Goal: Task Accomplishment & Management: Manage account settings

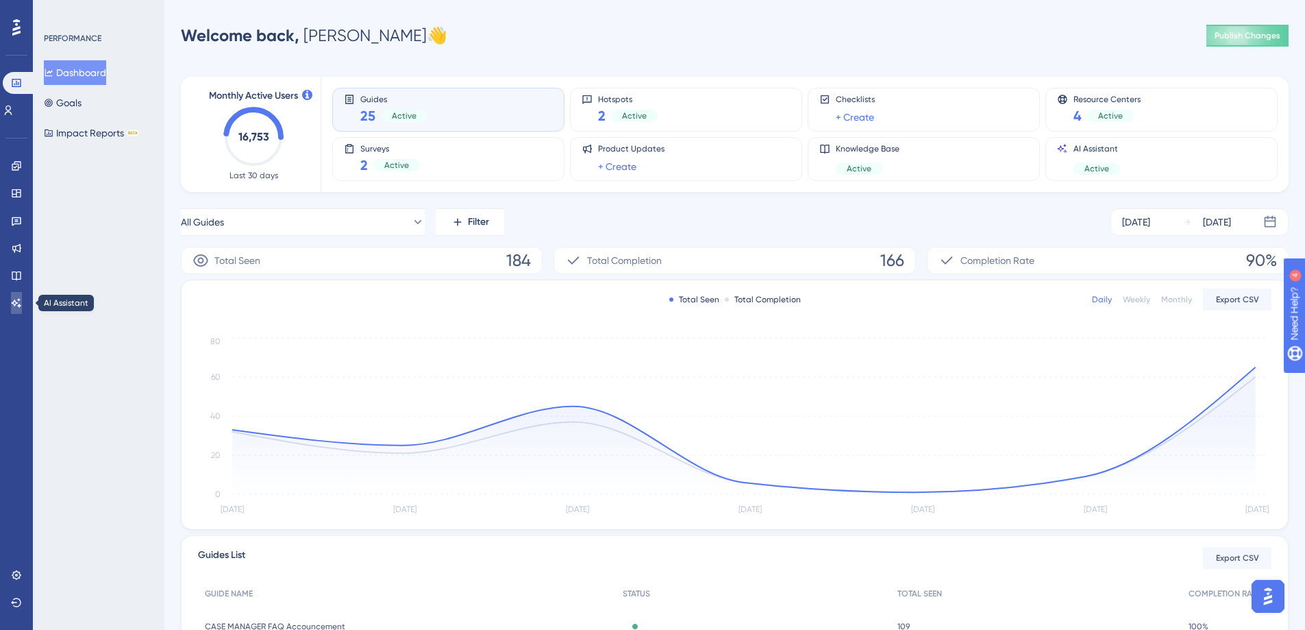
click at [18, 310] on link at bounding box center [16, 303] width 11 height 22
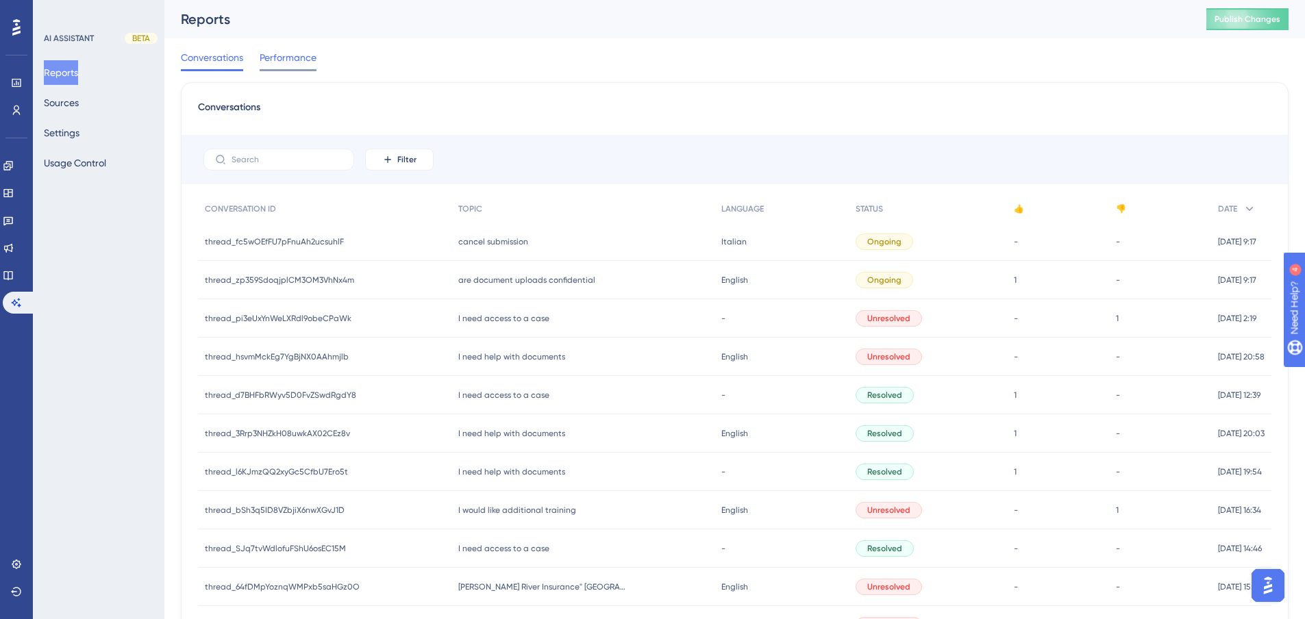
click at [275, 56] on span "Performance" at bounding box center [288, 57] width 57 height 16
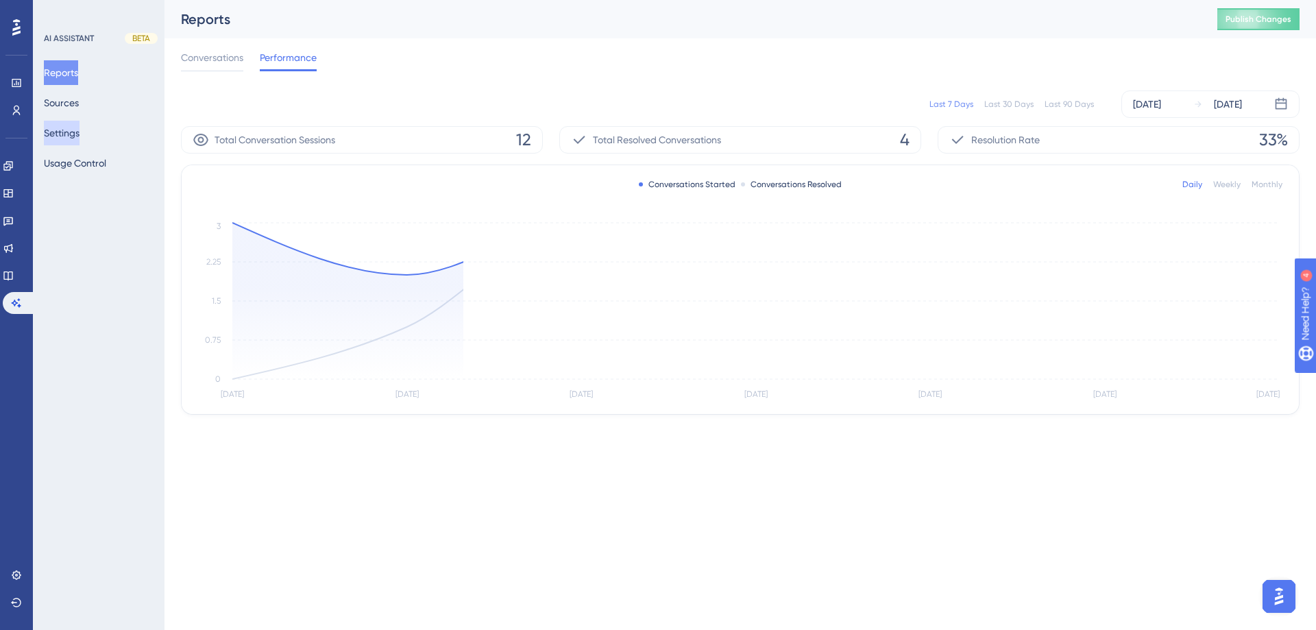
click at [72, 140] on button "Settings" at bounding box center [62, 133] width 36 height 25
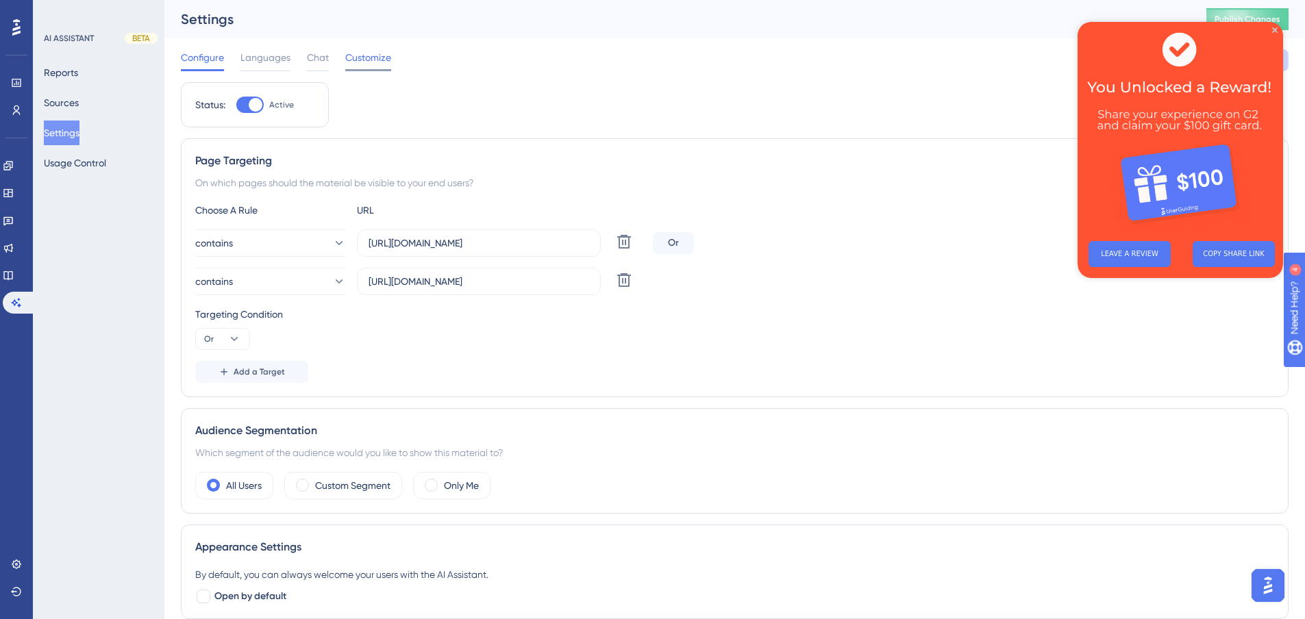
click at [363, 58] on span "Customize" at bounding box center [368, 57] width 46 height 16
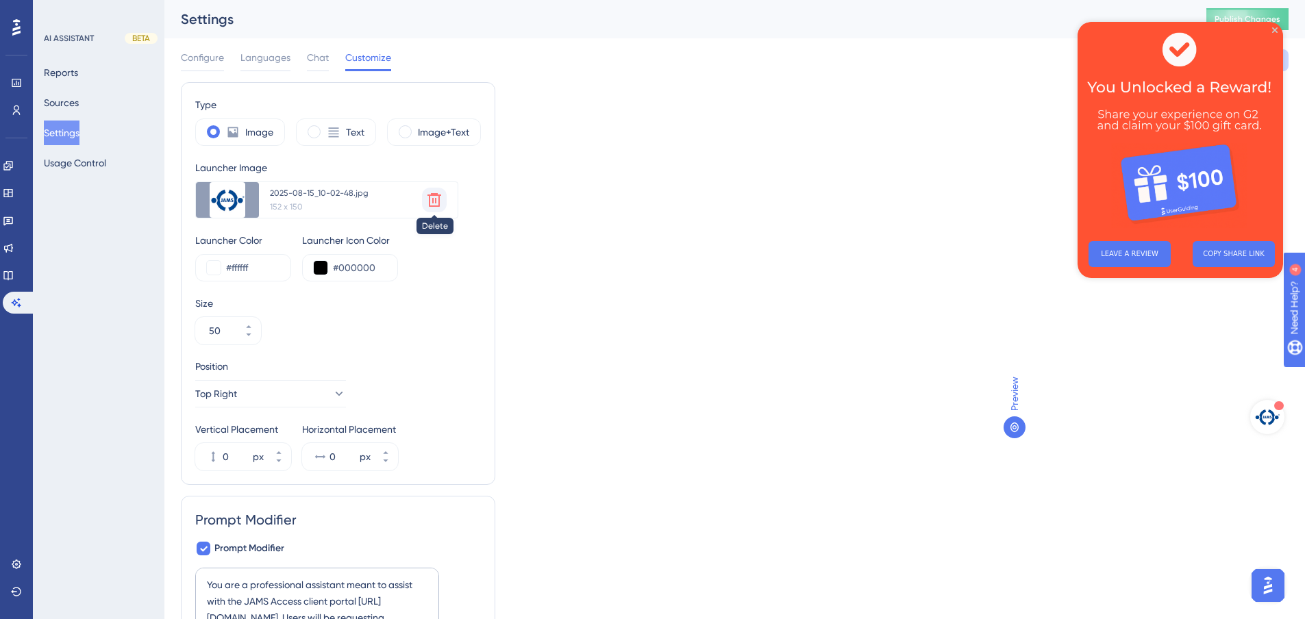
click at [440, 196] on icon at bounding box center [435, 200] width 14 height 14
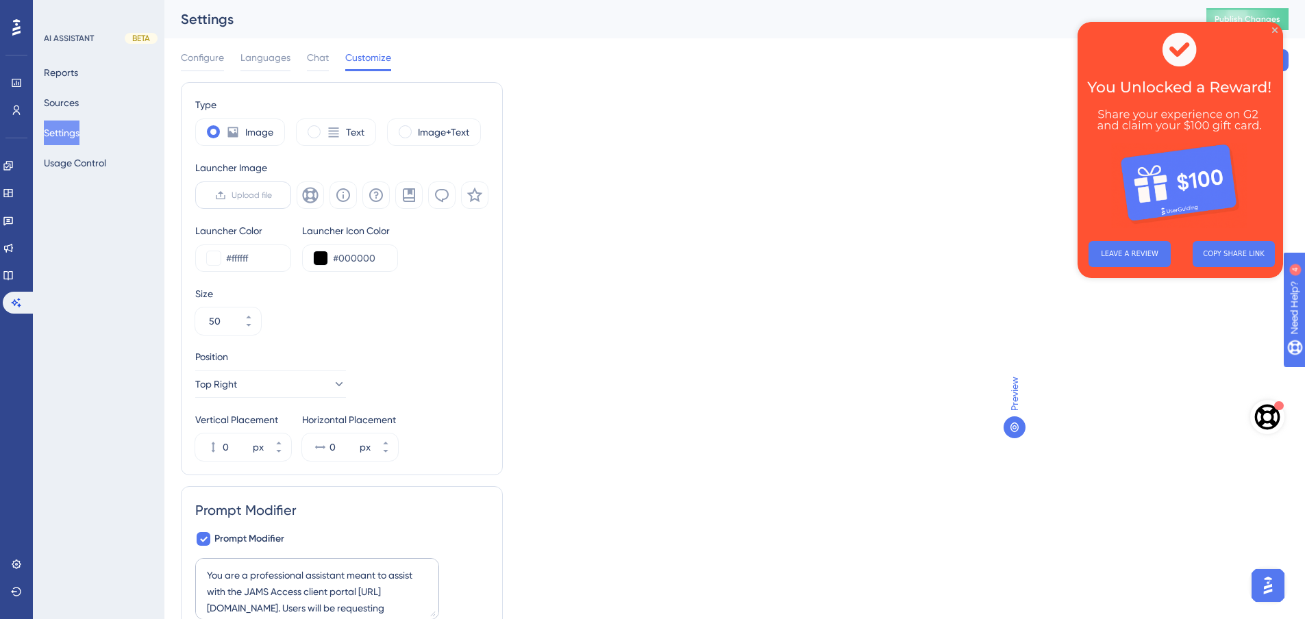
click at [236, 195] on span "Upload file" at bounding box center [252, 195] width 40 height 11
click at [272, 195] on input "Upload file" at bounding box center [272, 195] width 0 height 0
click at [244, 192] on span "Upload file" at bounding box center [252, 195] width 40 height 11
click at [272, 195] on input "Upload file" at bounding box center [272, 195] width 0 height 0
click at [424, 27] on icon at bounding box center [425, 25] width 14 height 14
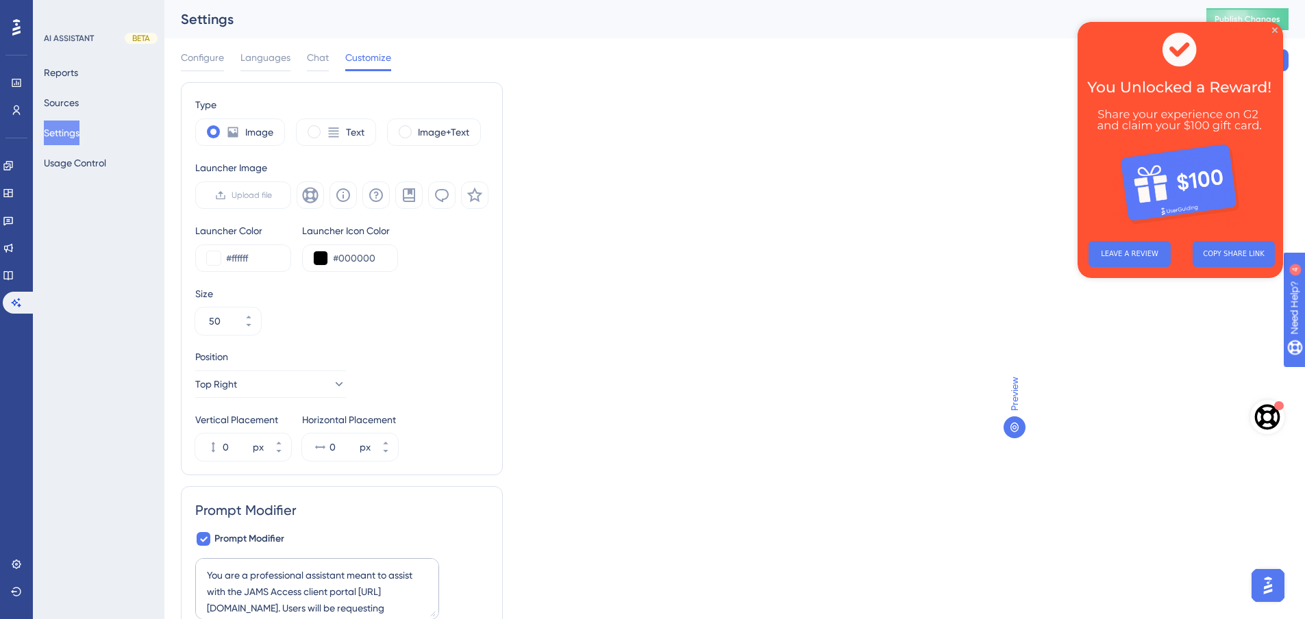
click at [1271, 29] on img at bounding box center [1181, 126] width 206 height 208
click at [236, 193] on span "Upload file" at bounding box center [252, 195] width 40 height 11
click at [272, 195] on input "Upload file" at bounding box center [272, 195] width 0 height 0
click at [251, 190] on span "Upload file" at bounding box center [252, 195] width 40 height 11
click at [272, 195] on input "Upload file" at bounding box center [272, 195] width 0 height 0
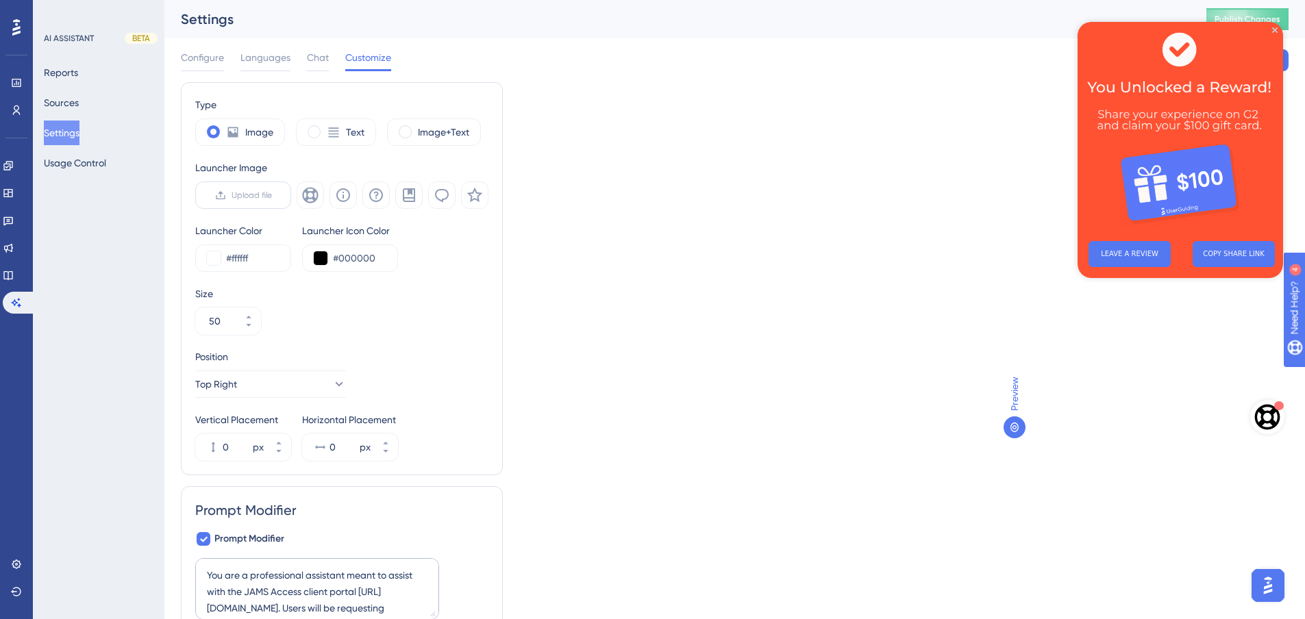
click at [254, 203] on label "Upload file" at bounding box center [243, 195] width 96 height 27
click at [272, 195] on input "Upload file" at bounding box center [272, 195] width 0 height 0
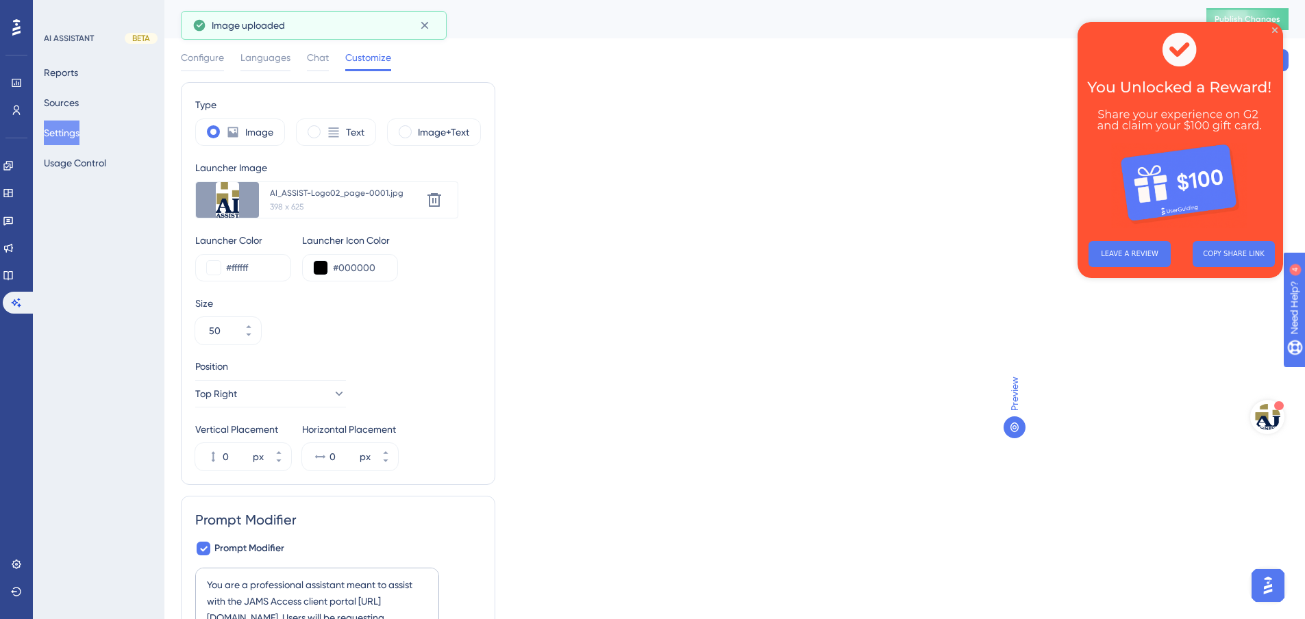
click at [1276, 27] on img at bounding box center [1181, 126] width 206 height 208
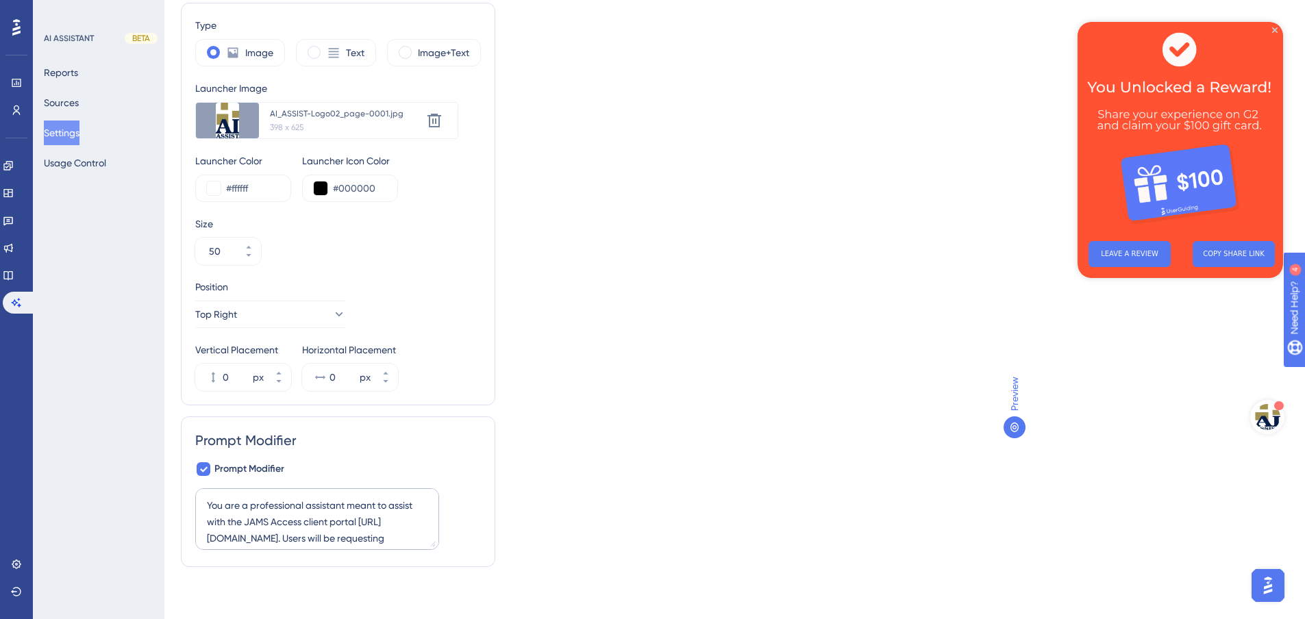
scroll to position [88, 0]
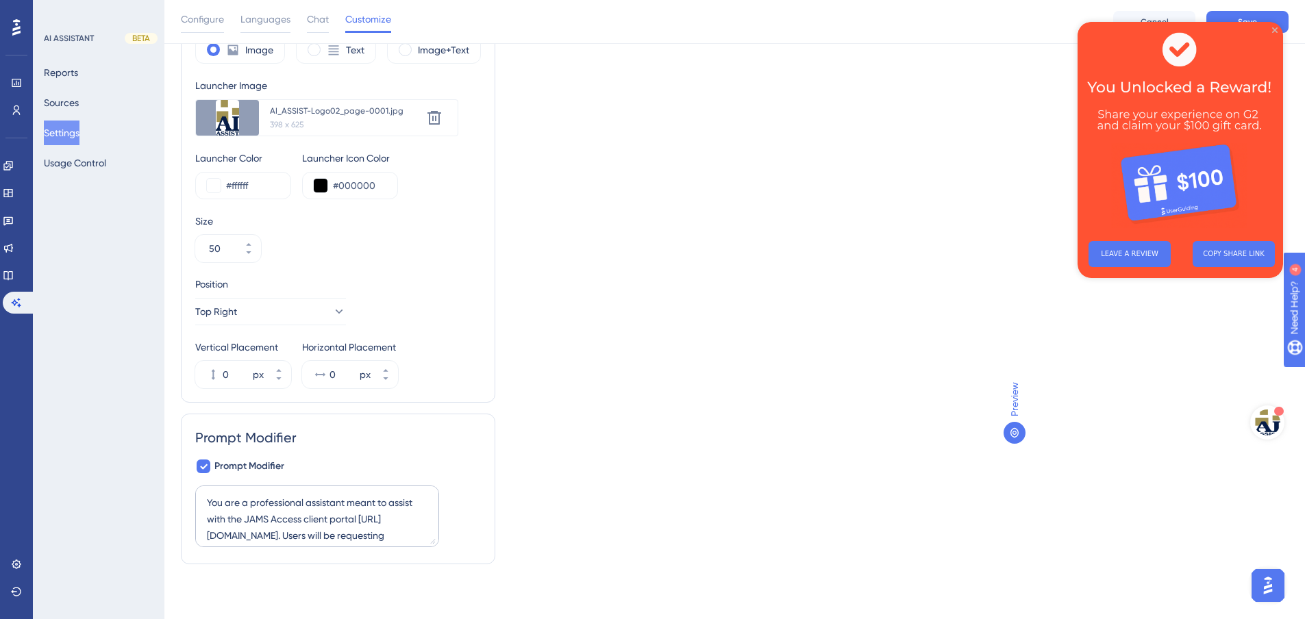
click at [1274, 30] on icon "Close Preview" at bounding box center [1274, 29] width 5 height 5
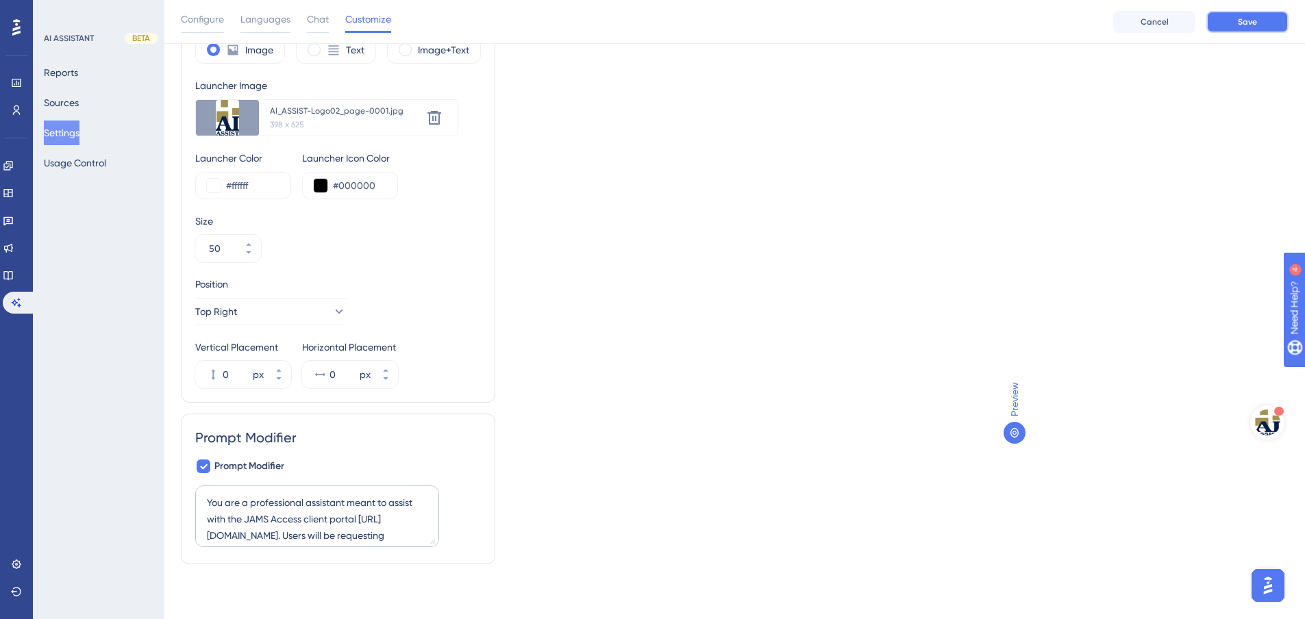
click at [1260, 25] on button "Save" at bounding box center [1248, 22] width 82 height 22
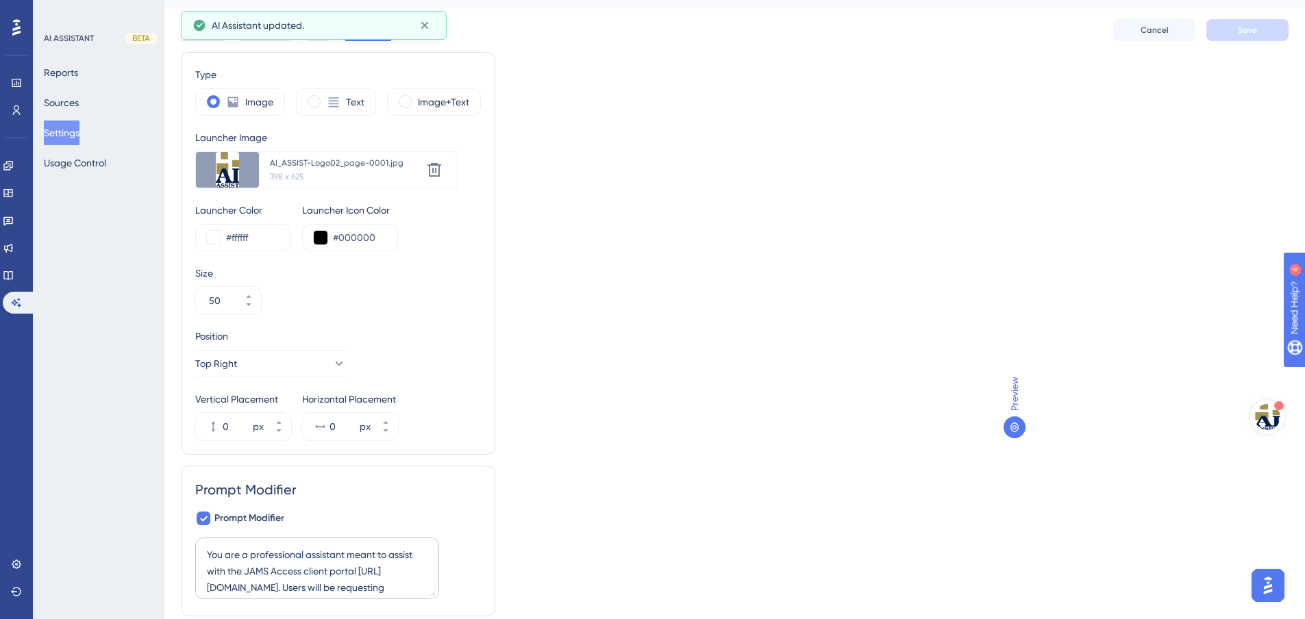
scroll to position [0, 0]
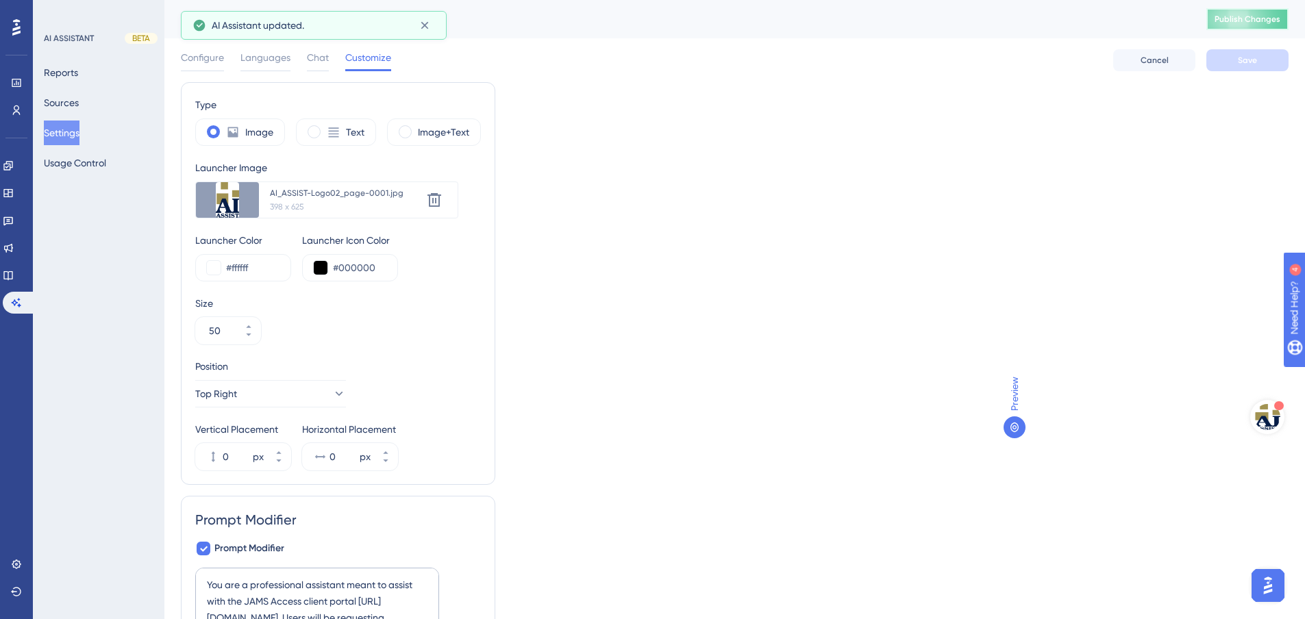
click at [1265, 18] on span "Publish Changes" at bounding box center [1248, 19] width 66 height 11
click at [214, 55] on span "Configure" at bounding box center [202, 57] width 43 height 16
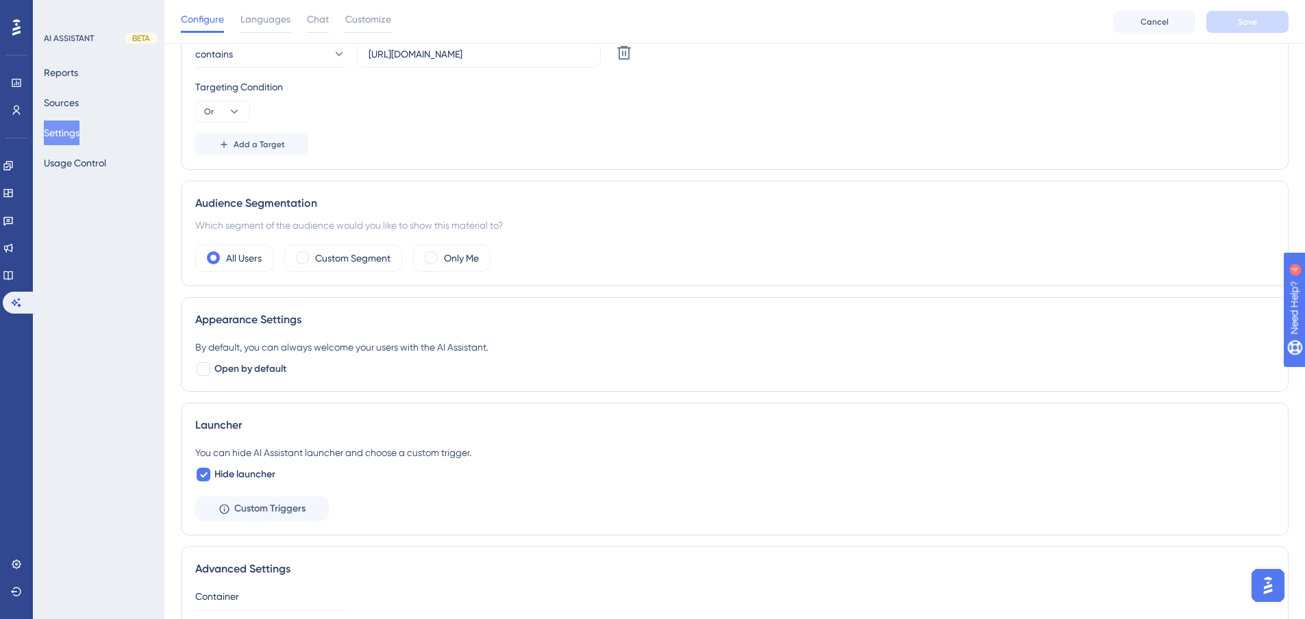
scroll to position [321, 0]
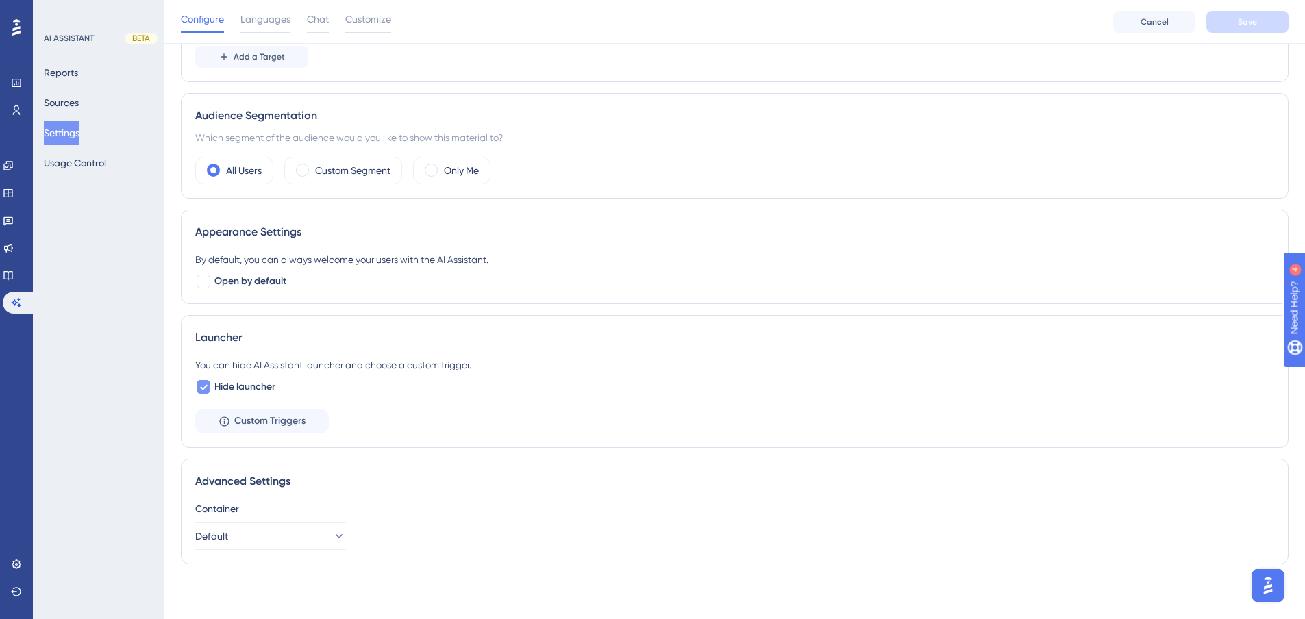
click at [206, 384] on icon at bounding box center [203, 387] width 8 height 11
checkbox input "false"
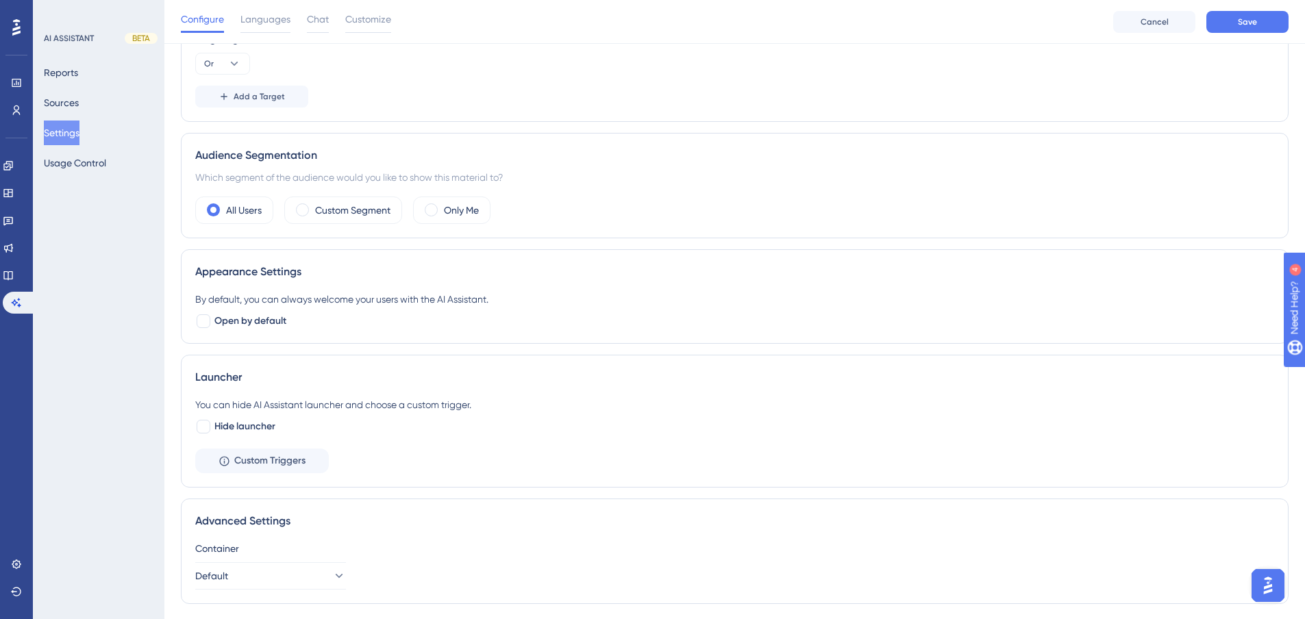
scroll to position [315, 0]
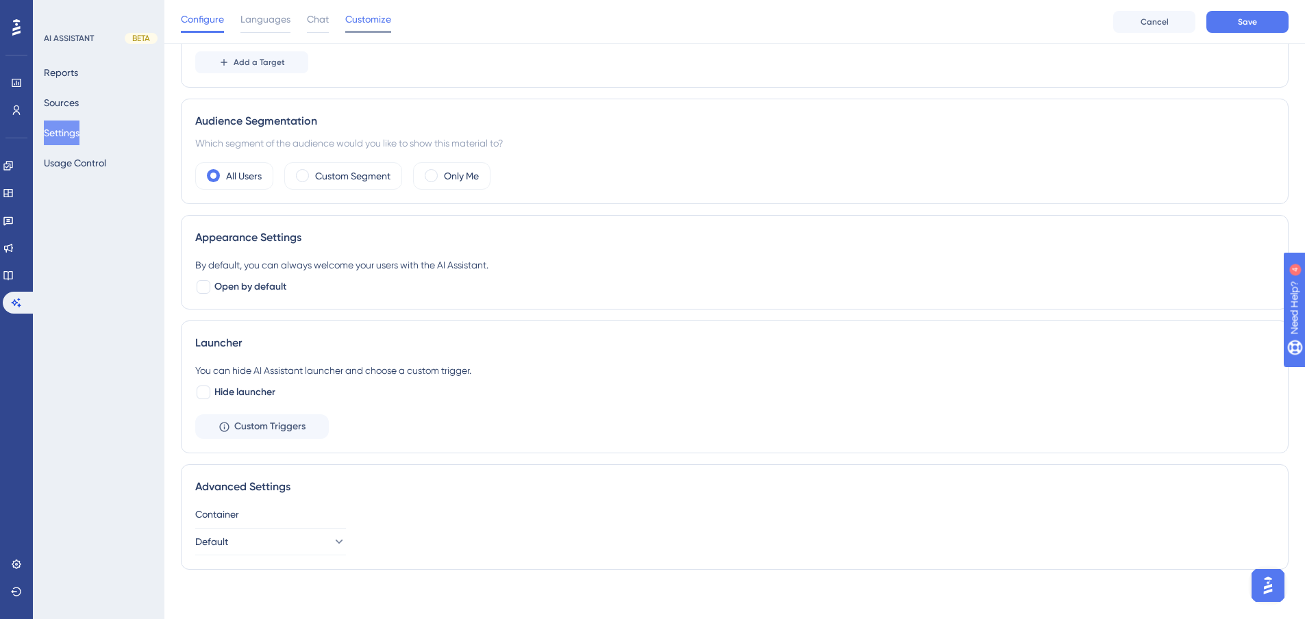
click at [375, 23] on span "Customize" at bounding box center [368, 19] width 46 height 16
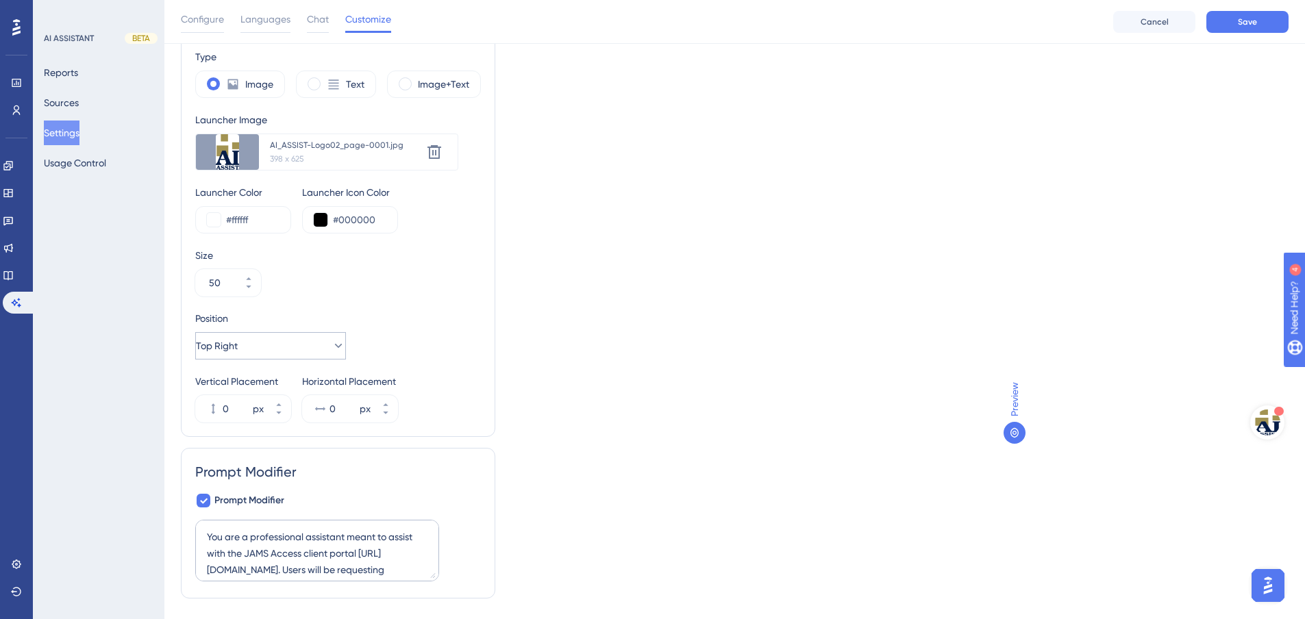
scroll to position [82, 0]
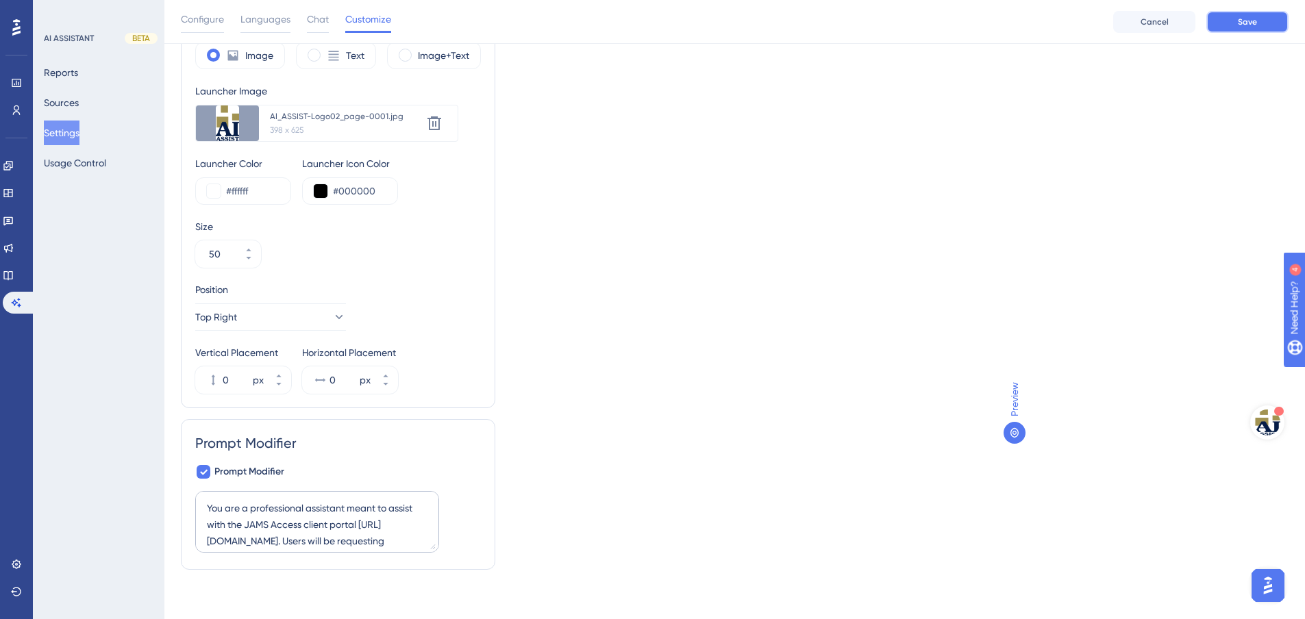
click at [1255, 26] on button "Save" at bounding box center [1248, 22] width 82 height 22
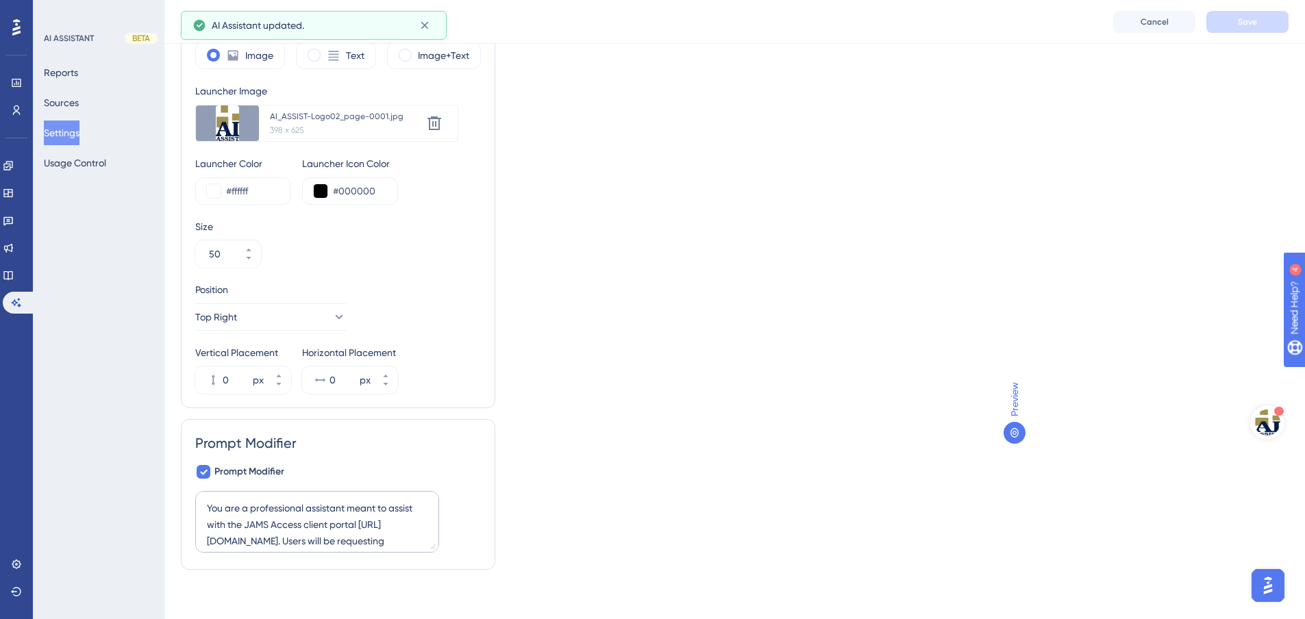
scroll to position [0, 0]
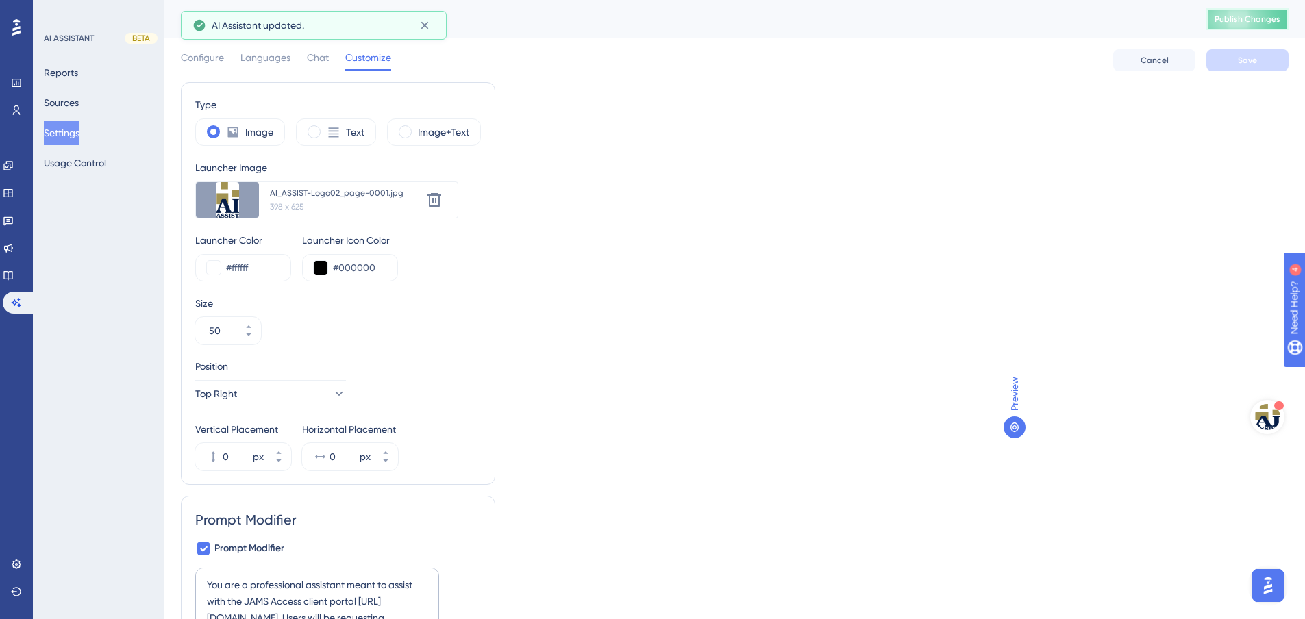
click at [1259, 21] on button "Publish Changes" at bounding box center [1248, 19] width 82 height 22
click at [430, 201] on icon at bounding box center [435, 200] width 14 height 14
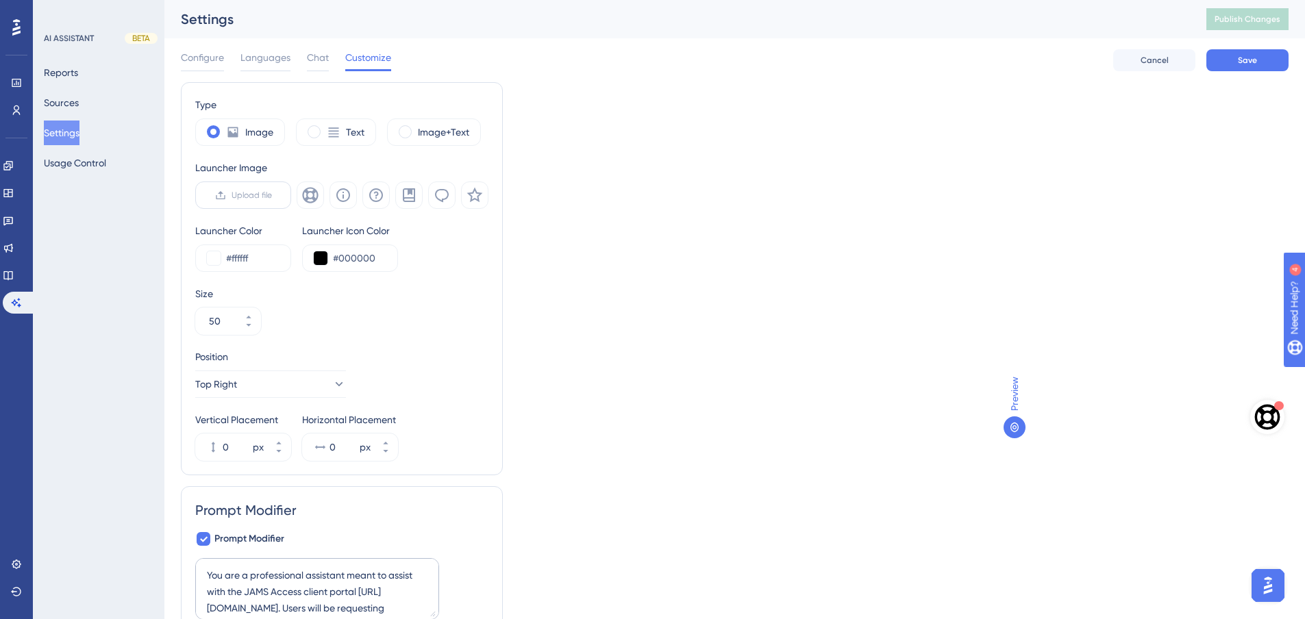
click at [247, 197] on span "Upload file" at bounding box center [252, 195] width 40 height 11
click at [272, 195] on input "Upload file" at bounding box center [272, 195] width 0 height 0
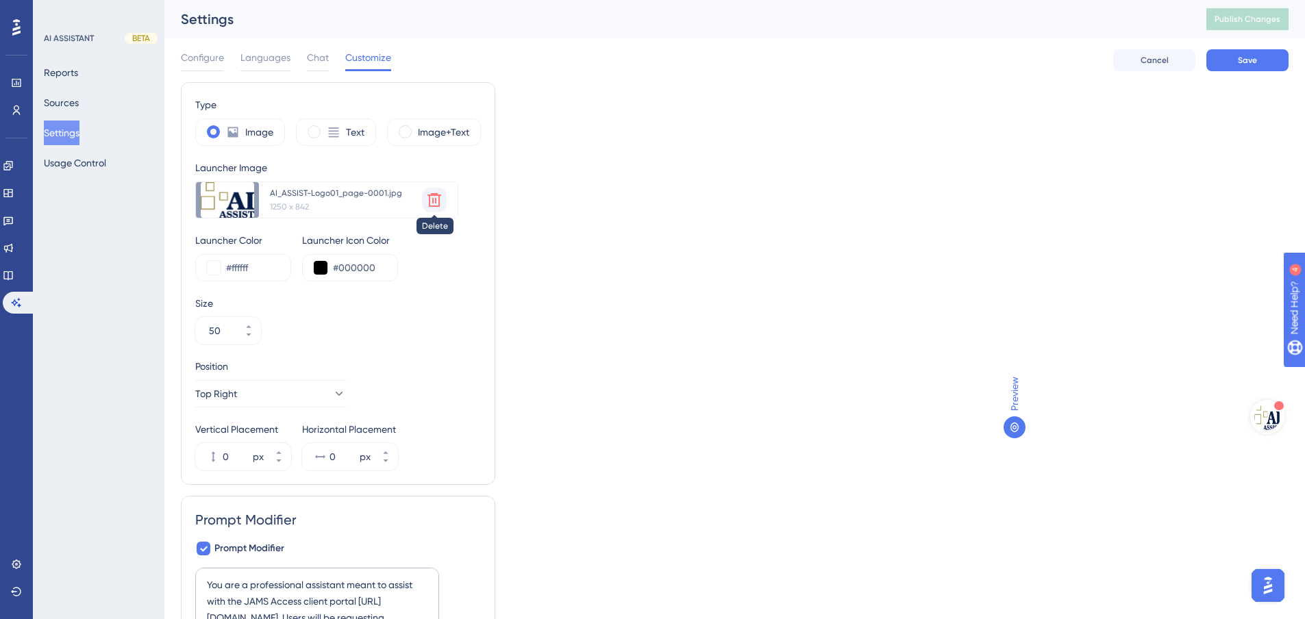
click at [439, 199] on icon at bounding box center [435, 200] width 14 height 14
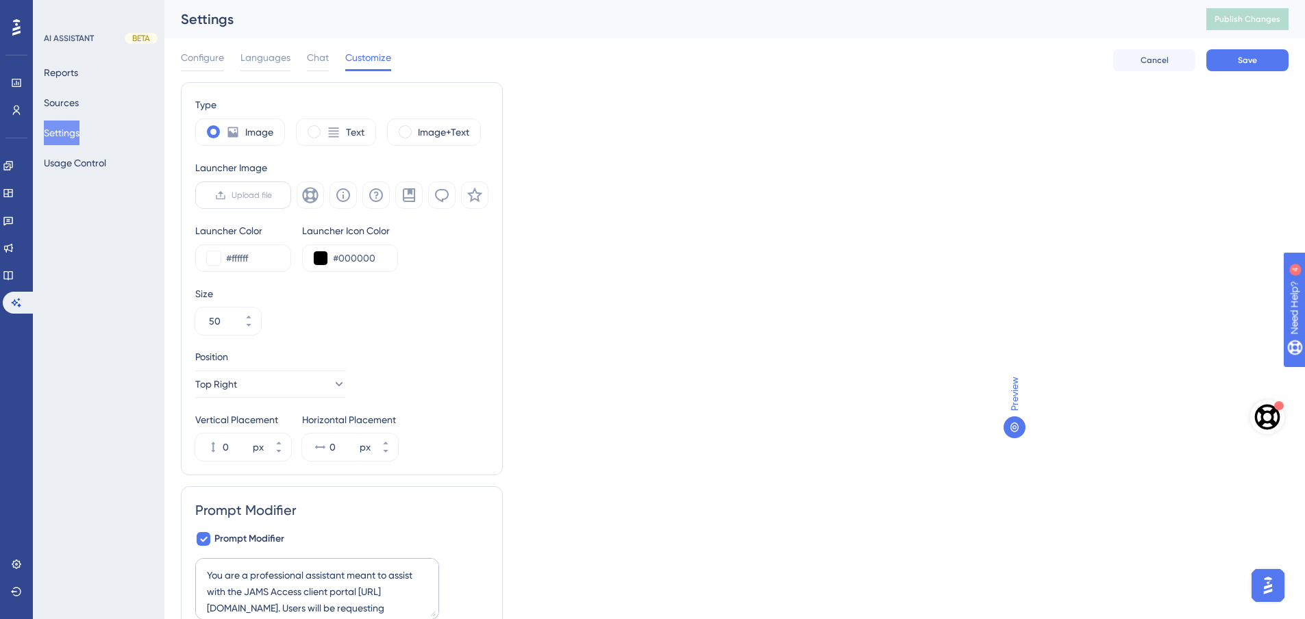
click at [250, 195] on span "Upload file" at bounding box center [252, 195] width 40 height 11
click at [272, 195] on input "Upload file" at bounding box center [272, 195] width 0 height 0
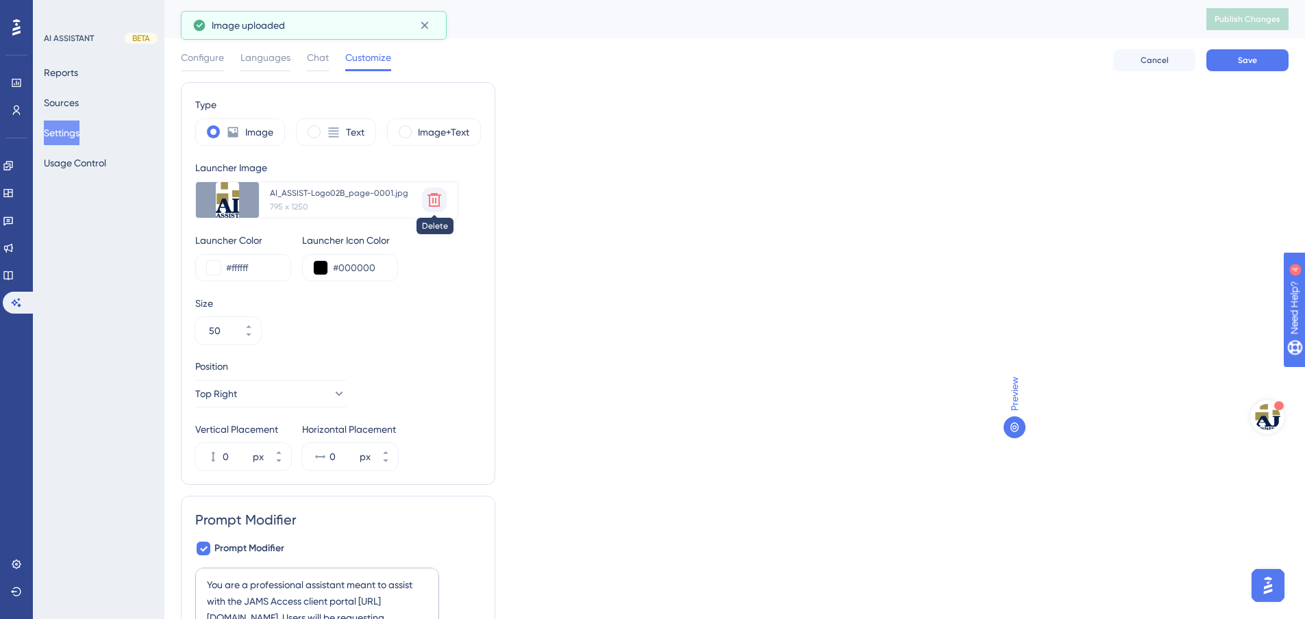
click at [430, 197] on icon at bounding box center [435, 200] width 14 height 14
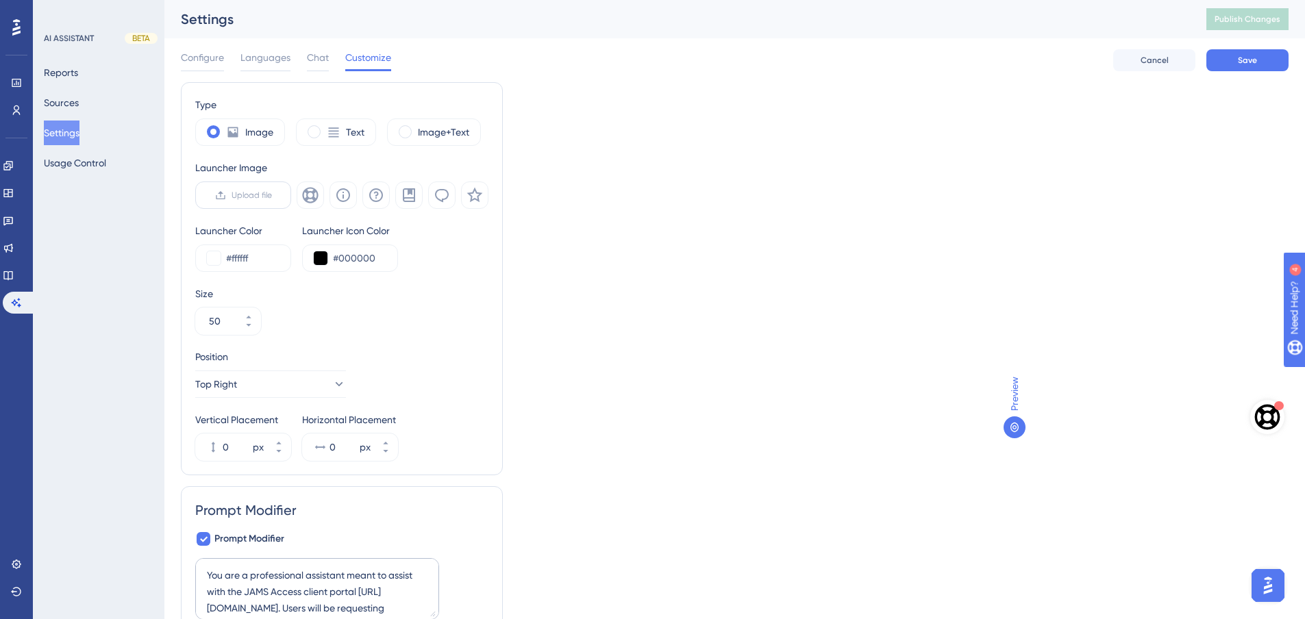
click at [245, 194] on span "Upload file" at bounding box center [252, 195] width 40 height 11
click at [272, 195] on input "Upload file" at bounding box center [272, 195] width 0 height 0
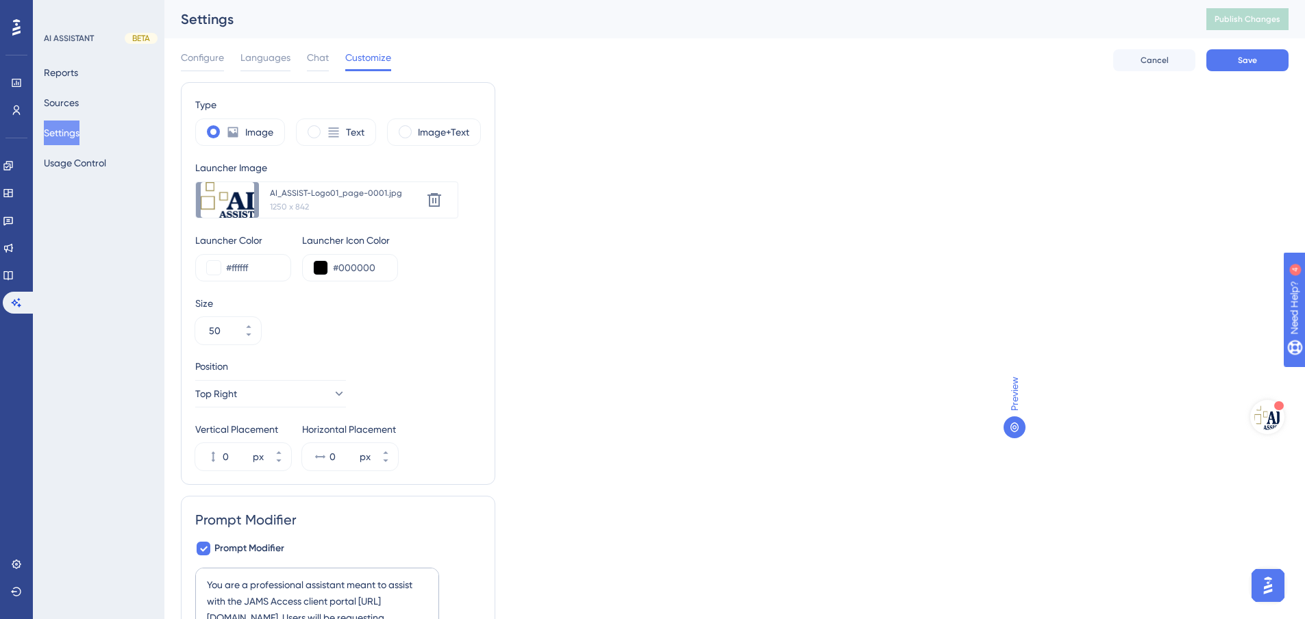
click at [876, 71] on div "Configure Languages Chat Customize Cancel Save" at bounding box center [735, 60] width 1108 height 44
